Goal: Find specific page/section: Find specific page/section

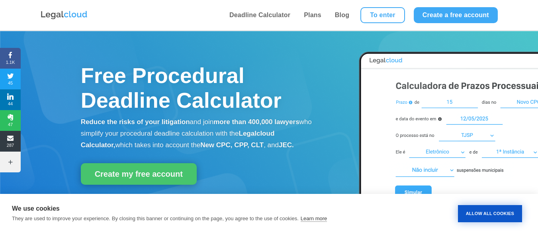
click at [484, 211] on font "Allow All Cookies" at bounding box center [490, 213] width 48 height 5
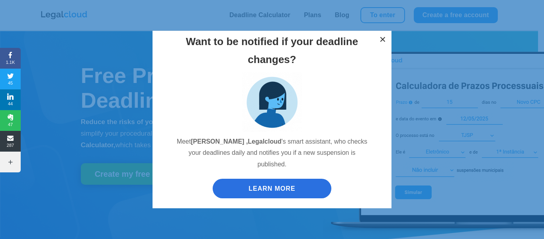
click at [381, 44] on font "×" at bounding box center [383, 39] width 6 height 12
click at [383, 45] on font "×" at bounding box center [383, 39] width 6 height 12
click at [383, 43] on font "×" at bounding box center [383, 39] width 6 height 12
click at [259, 186] on link "LEARN MORE" at bounding box center [272, 188] width 119 height 20
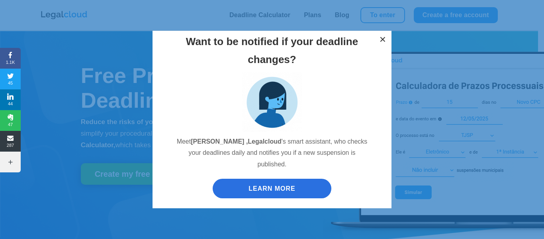
click at [382, 44] on font "×" at bounding box center [383, 39] width 6 height 12
click at [67, 89] on div "Want to be notified if your deadline changes? Meet [PERSON_NAME] , [PERSON_NAME…" at bounding box center [272, 119] width 538 height 193
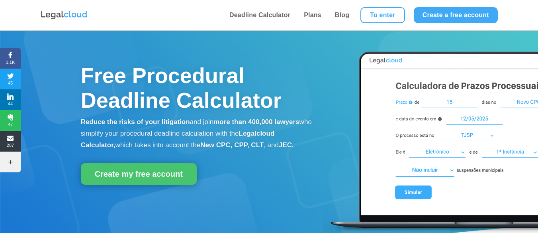
click at [253, 110] on font "Free Procedural Deadline Calculator" at bounding box center [181, 87] width 201 height 49
